Goal: Find specific page/section: Find specific page/section

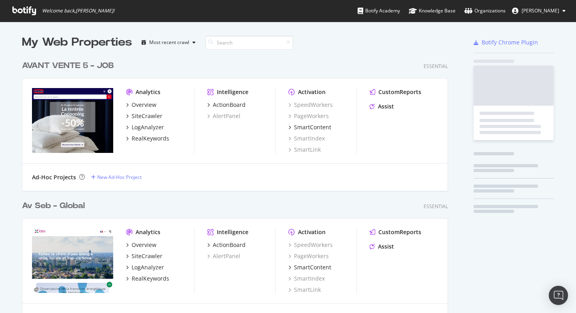
scroll to position [2881, 426]
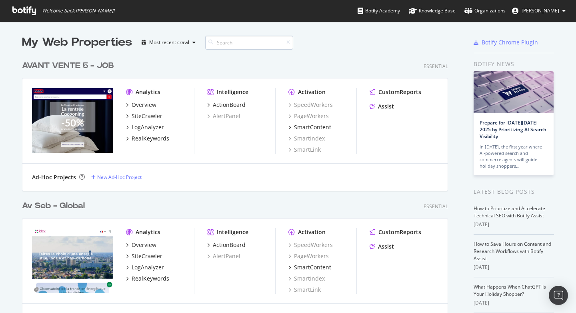
drag, startPoint x: 246, startPoint y: 55, endPoint x: 242, endPoint y: 46, distance: 10.4
click at [246, 55] on div "AVANT VENTE 5 - JOB Essential Analytics Overview SiteCrawler LogAnalyzer RealKe…" at bounding box center [238, 120] width 432 height 140
click at [241, 46] on input at bounding box center [249, 43] width 88 height 14
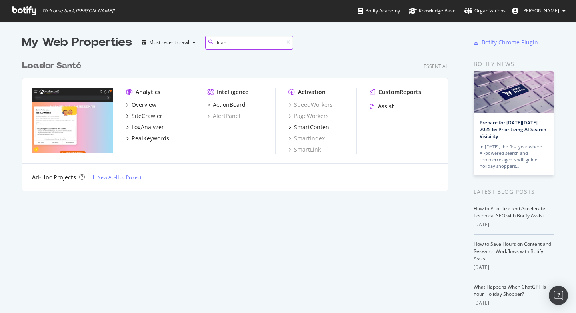
scroll to position [134, 426]
type input "lead"
click at [348, 47] on div "My Web Properties Most recent crawl lead" at bounding box center [211, 42] width 379 height 16
